Goal: Task Accomplishment & Management: Manage account settings

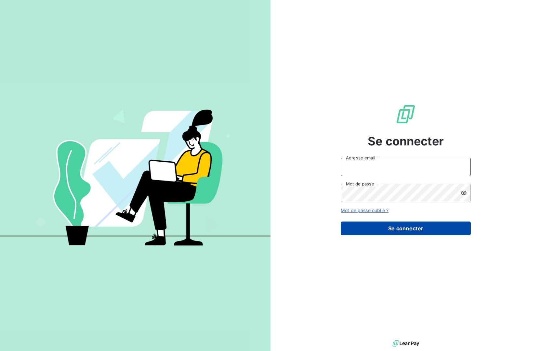
type input "[PERSON_NAME][EMAIL_ADDRESS][DOMAIN_NAME]"
click at [444, 234] on button "Se connecter" at bounding box center [406, 229] width 130 height 14
click at [431, 228] on button "Se connecter" at bounding box center [406, 229] width 130 height 14
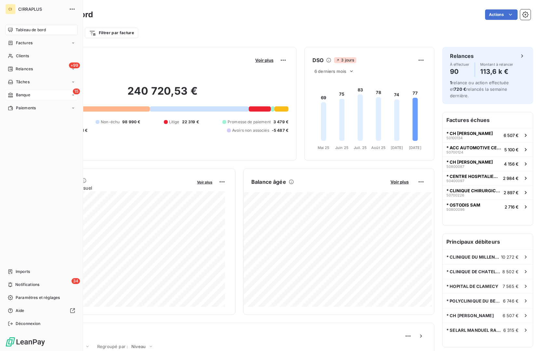
click at [14, 93] on div "Banque" at bounding box center [19, 95] width 22 height 6
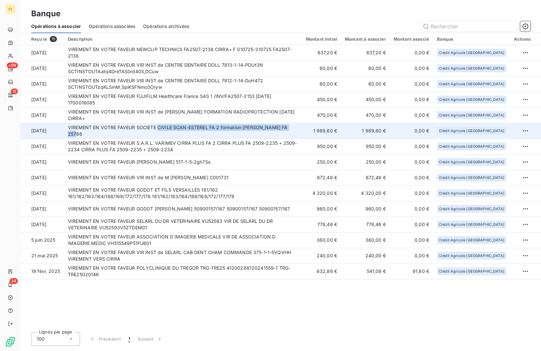
click at [159, 134] on td "VIREMENT EN VOTRE FAVEUR SOCIETE CIVILE SCAN-ESTEREL FA 2 formation [PERSON_NAM…" at bounding box center [183, 131] width 238 height 16
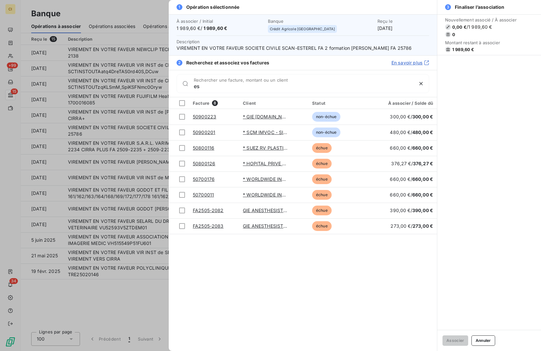
type input "e"
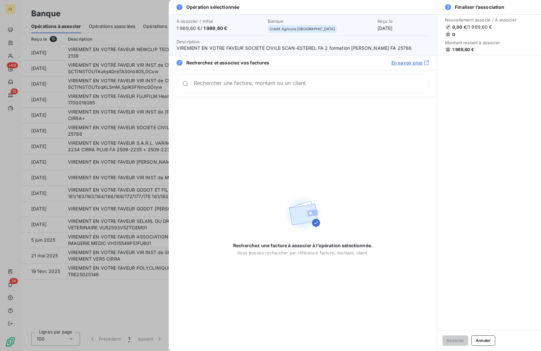
click at [148, 313] on div at bounding box center [270, 175] width 541 height 351
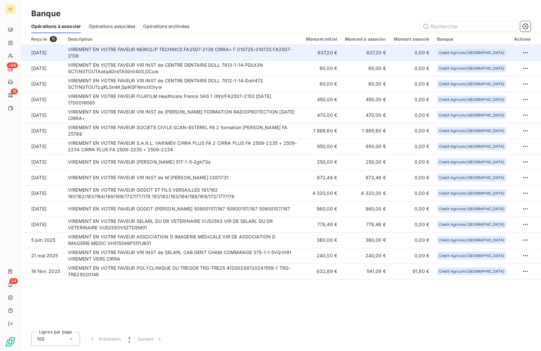
click at [164, 56] on td "VIREMENT EN VOTRE FAVEUR NEWCLIP TECHNICS FA2507-2138 CIRRA+ F 010725-310725 FA…" at bounding box center [183, 53] width 238 height 16
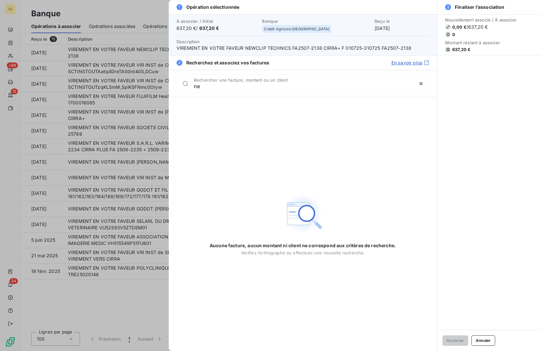
type input "n"
click at [133, 277] on div at bounding box center [270, 175] width 541 height 351
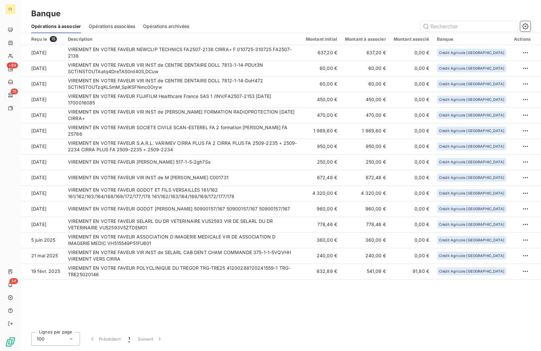
drag, startPoint x: 195, startPoint y: 301, endPoint x: 264, endPoint y: 294, distance: 70.3
click at [264, 294] on div "Reçu le 15 Description Montant initial Montant à associer Montant associé Banqu…" at bounding box center [281, 180] width 521 height 294
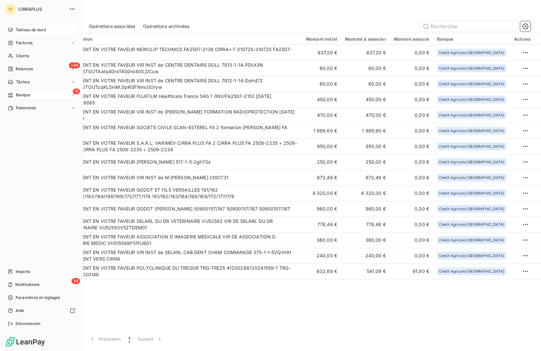
click at [10, 28] on icon at bounding box center [10, 30] width 5 height 4
